Goal: Contribute content

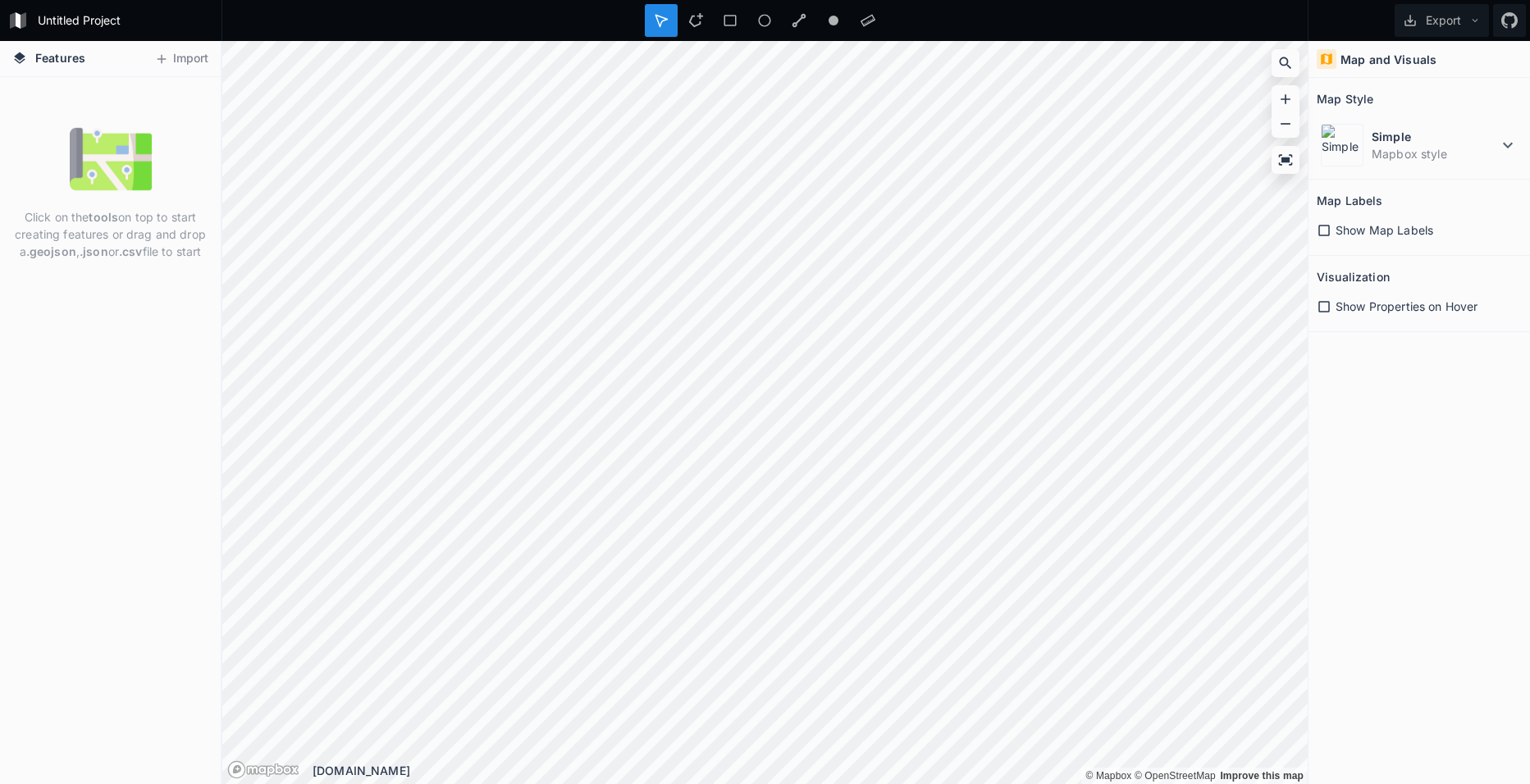
click at [1320, 229] on icon at bounding box center [1325, 231] width 15 height 15
drag, startPoint x: 55, startPoint y: 238, endPoint x: 146, endPoint y: 234, distance: 91.1
click at [146, 234] on p "Click on the tools on top to start creating features or drag and drop a .geojso…" at bounding box center [110, 234] width 196 height 51
drag, startPoint x: 146, startPoint y: 234, endPoint x: 124, endPoint y: 321, distance: 89.7
click at [124, 321] on div "Click on the tools on top to start creating features or drag and drop a .geojso…" at bounding box center [110, 430] width 220 height 707
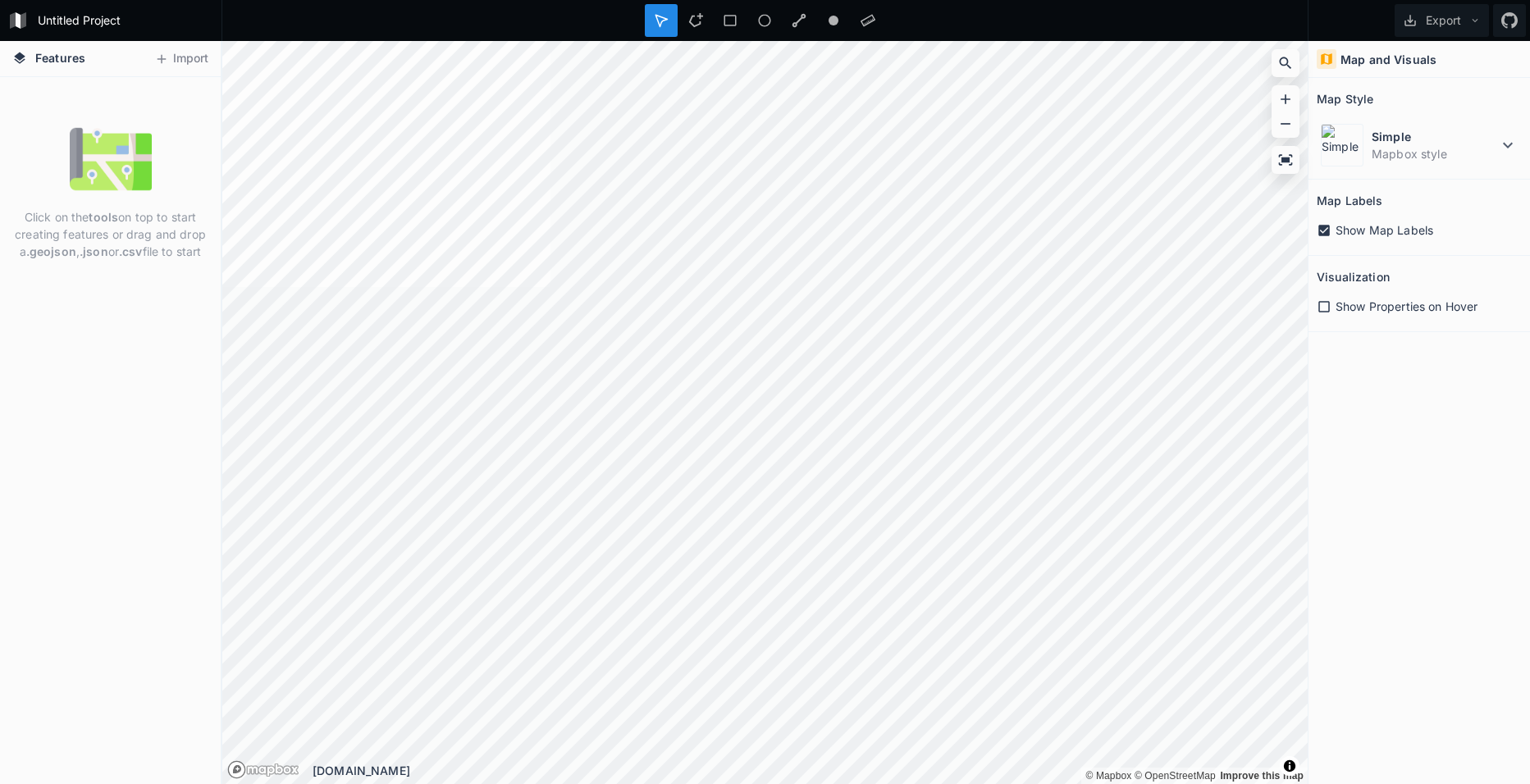
click at [124, 162] on img at bounding box center [110, 159] width 82 height 82
click at [169, 57] on button "Import" at bounding box center [182, 59] width 70 height 27
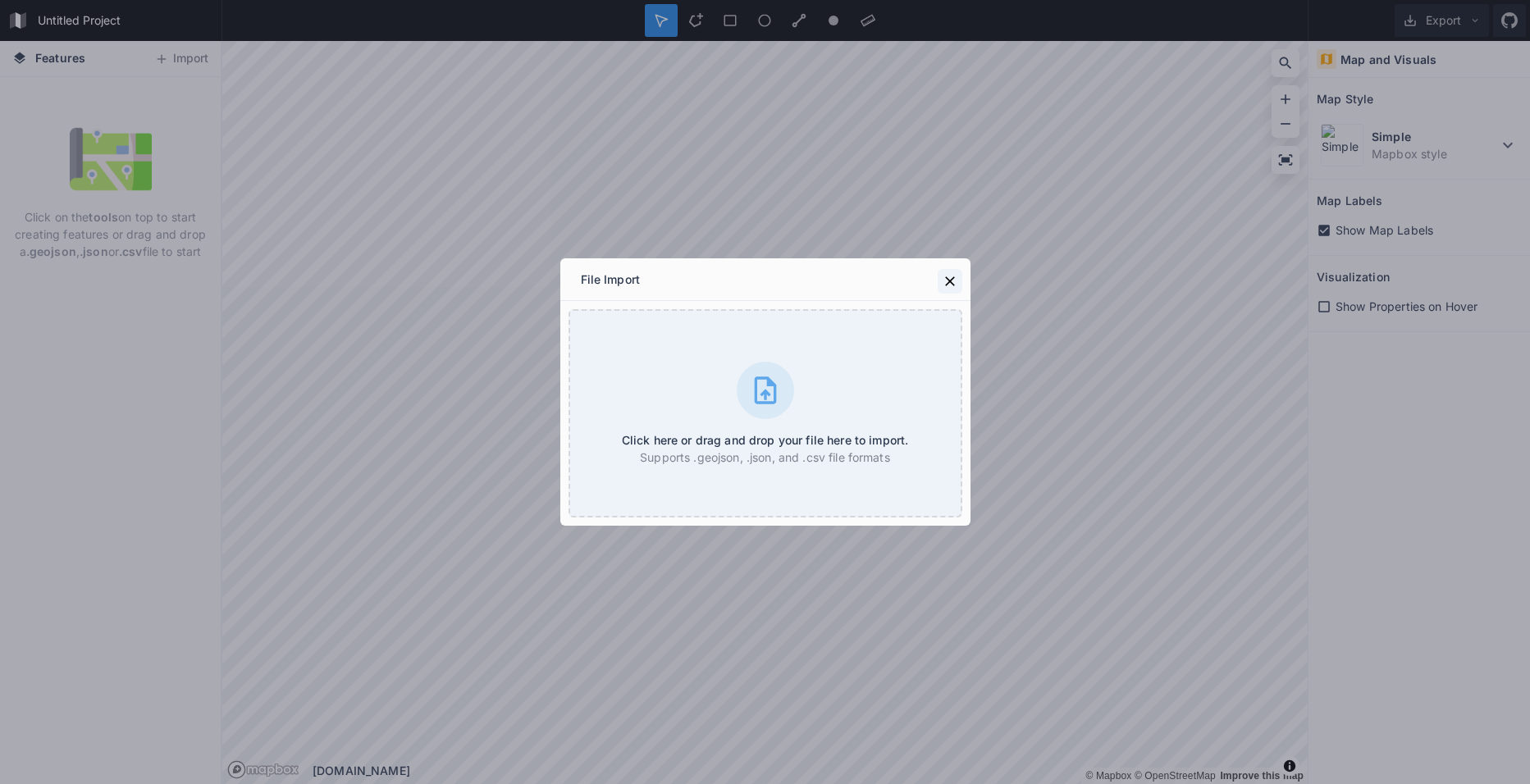
click at [946, 277] on icon at bounding box center [949, 280] width 16 height 16
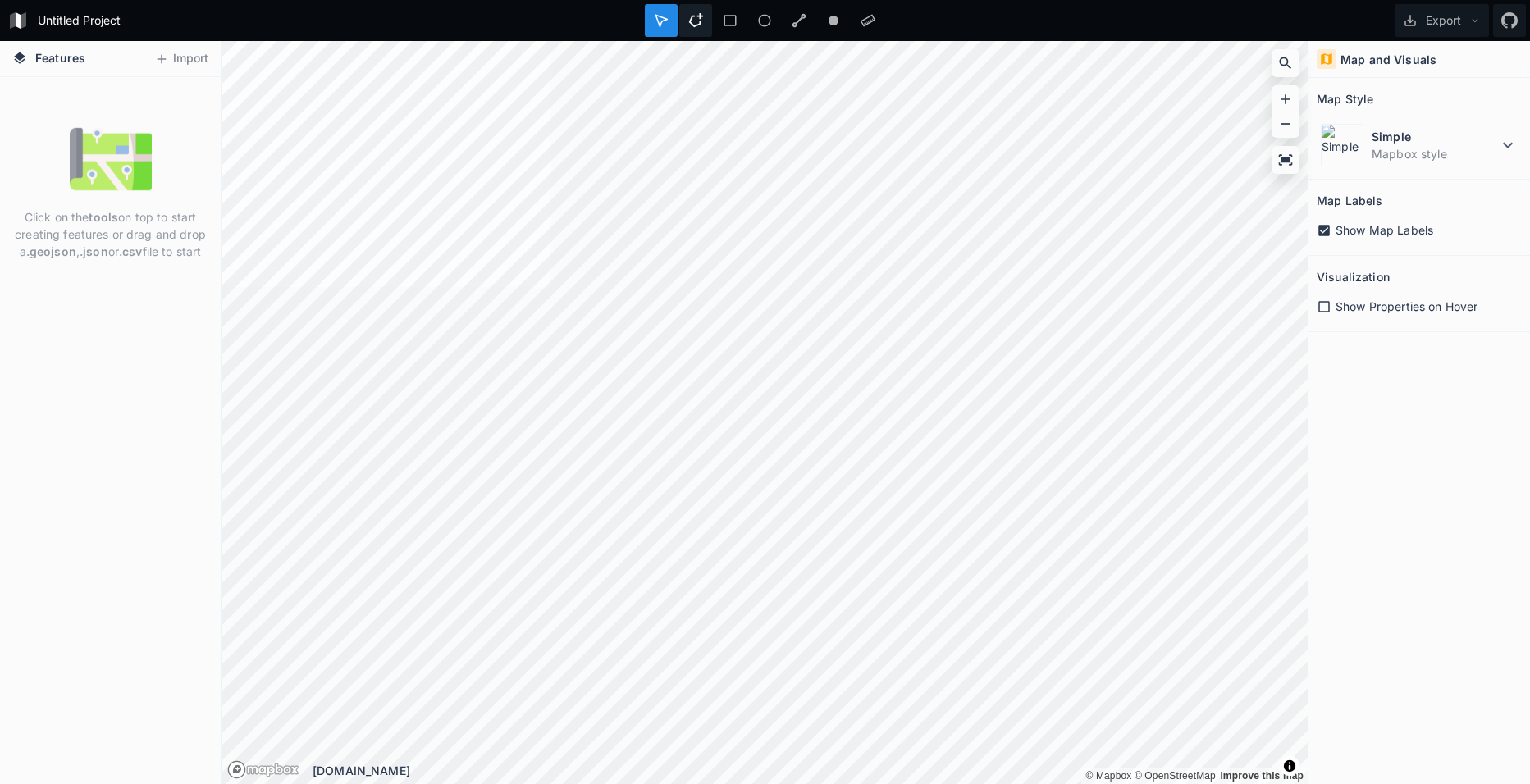
click at [698, 22] on icon at bounding box center [696, 21] width 15 height 15
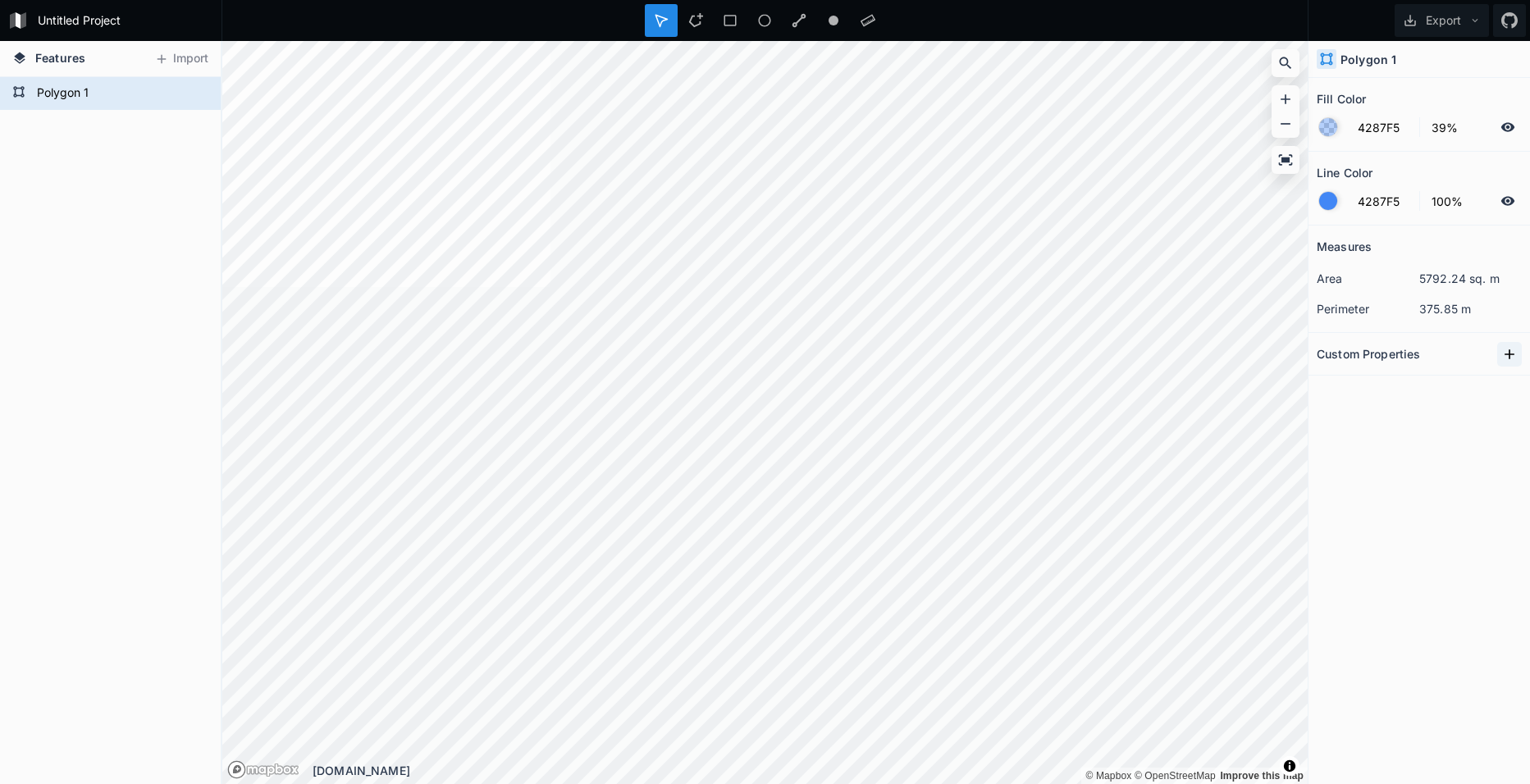
click at [1508, 352] on icon at bounding box center [1509, 354] width 16 height 16
click at [195, 90] on icon at bounding box center [197, 92] width 14 height 9
click at [195, 90] on icon at bounding box center [197, 94] width 15 height 15
click at [1293, 163] on icon at bounding box center [1285, 160] width 16 height 16
click at [21, 86] on icon at bounding box center [19, 92] width 13 height 13
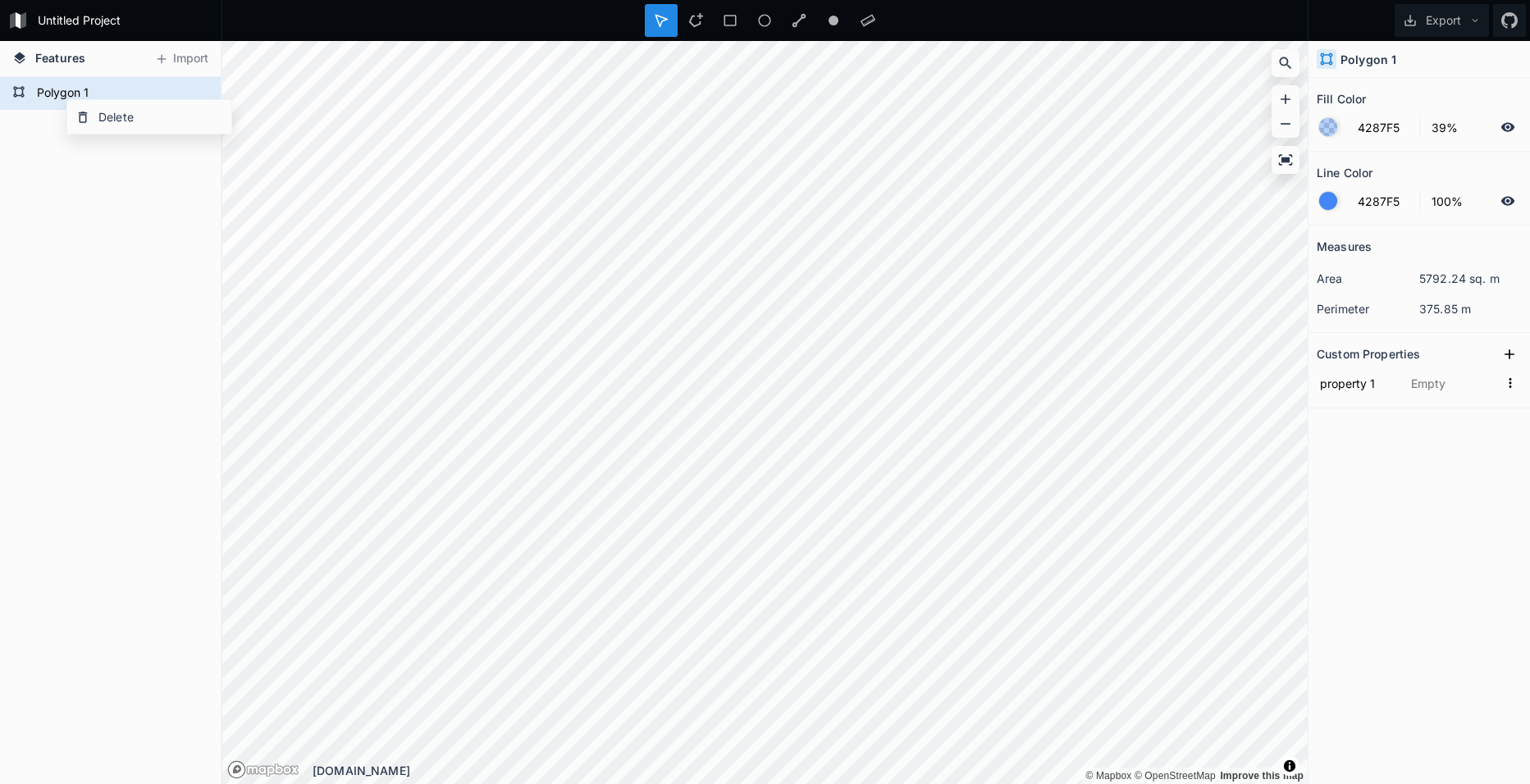
click at [64, 196] on div "Polygon 1" at bounding box center [110, 430] width 220 height 707
click at [68, 99] on form "Polygon 1" at bounding box center [108, 93] width 153 height 25
click at [86, 180] on div "Polygon 1" at bounding box center [110, 430] width 220 height 707
click at [74, 97] on form "Polygon 1" at bounding box center [108, 93] width 153 height 25
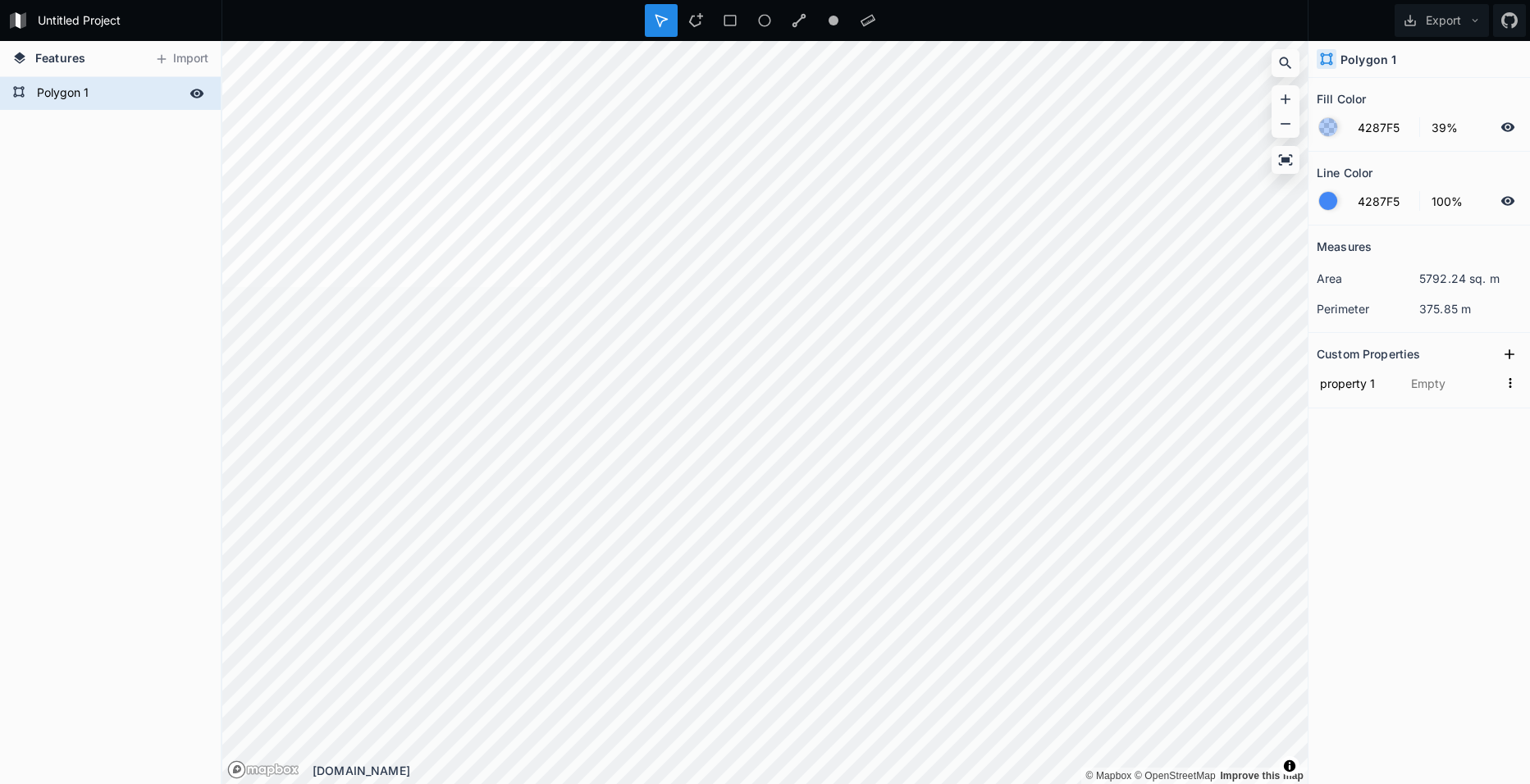
click at [74, 97] on form "Polygon 1" at bounding box center [108, 93] width 153 height 25
type input "Margaritas"
click input "submit" at bounding box center [0, 0] width 0 height 0
click at [1453, 21] on button "Export" at bounding box center [1442, 20] width 94 height 33
click at [1432, 90] on div "Export as .geojson" at bounding box center [1439, 93] width 164 height 33
